Goal: Navigation & Orientation: Find specific page/section

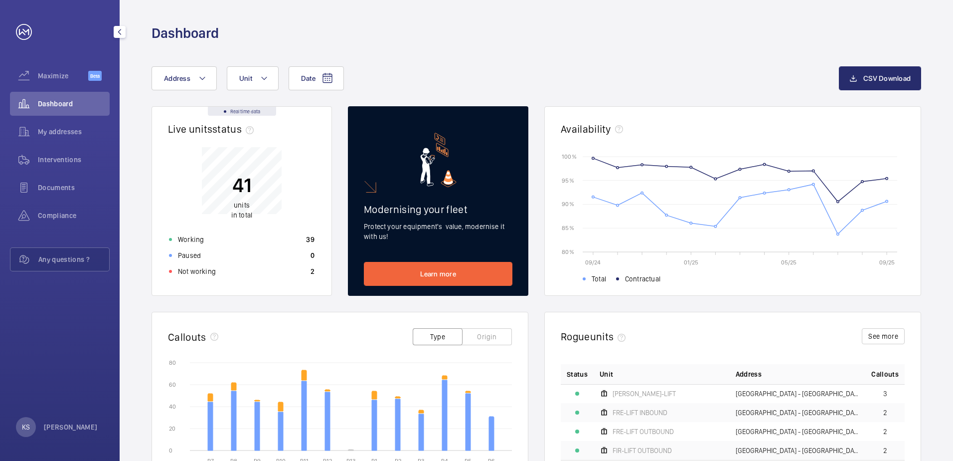
click at [66, 127] on span "My addresses" at bounding box center [74, 132] width 72 height 10
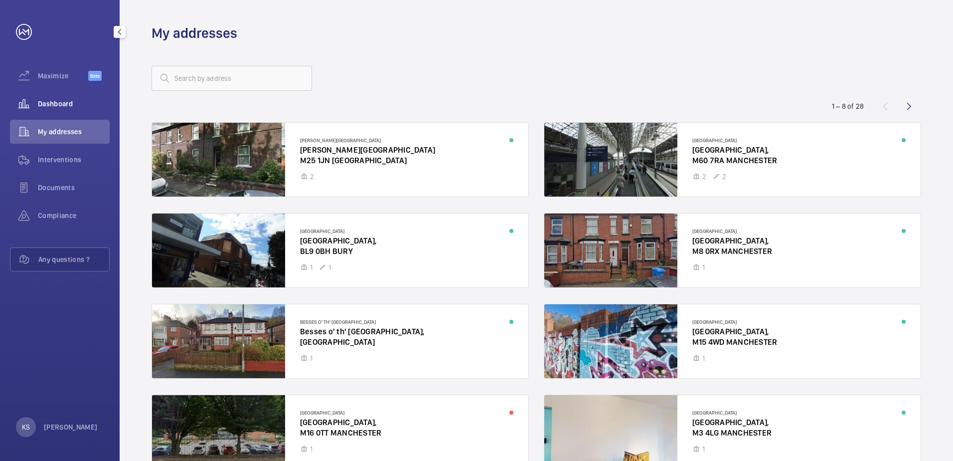
click at [69, 100] on span "Dashboard" at bounding box center [74, 104] width 72 height 10
